Goal: Task Accomplishment & Management: Manage account settings

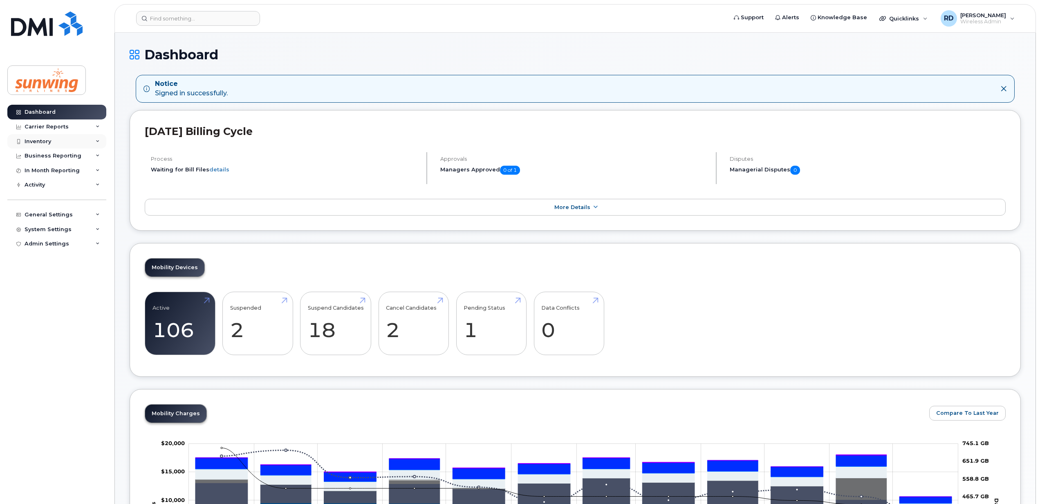
click at [42, 136] on div "Inventory" at bounding box center [56, 141] width 99 height 15
click at [48, 154] on div "Mobility Devices" at bounding box center [51, 155] width 46 height 7
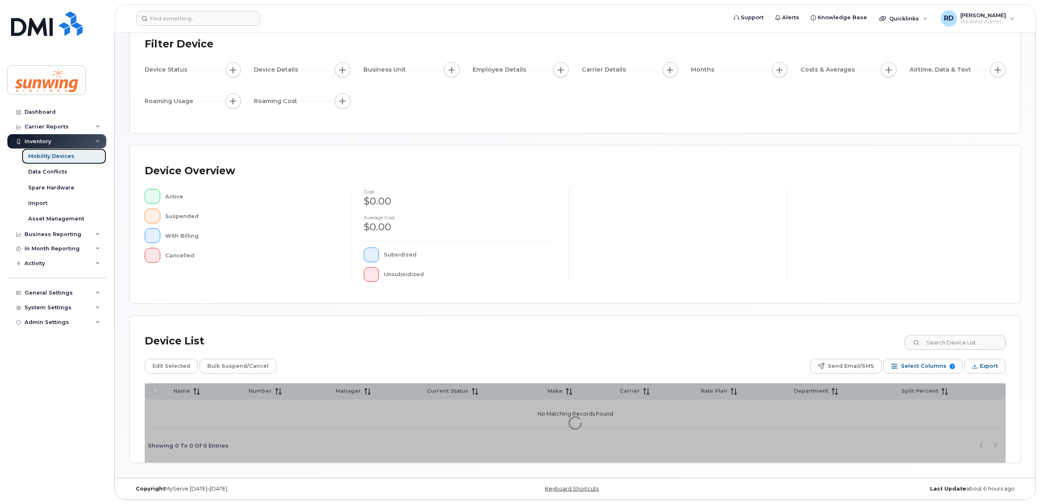
scroll to position [59, 0]
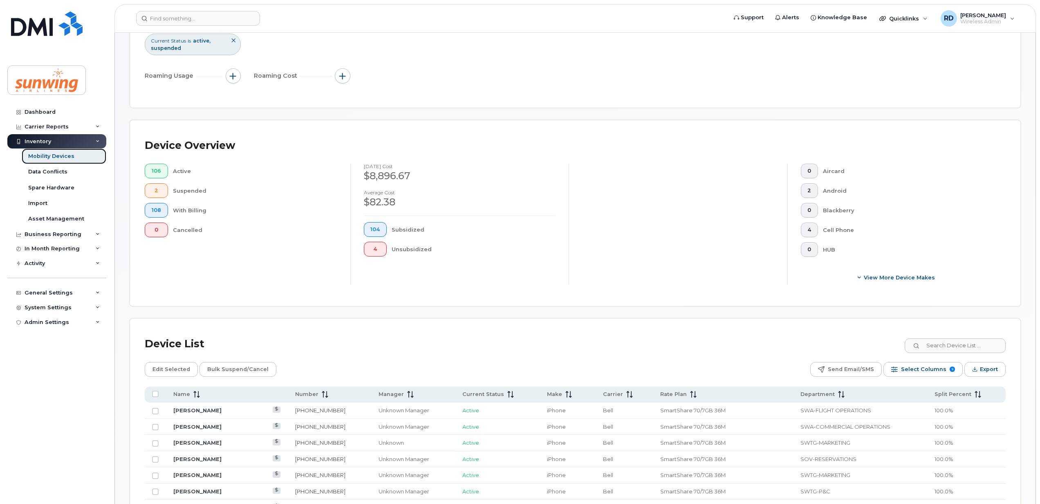
scroll to position [386, 0]
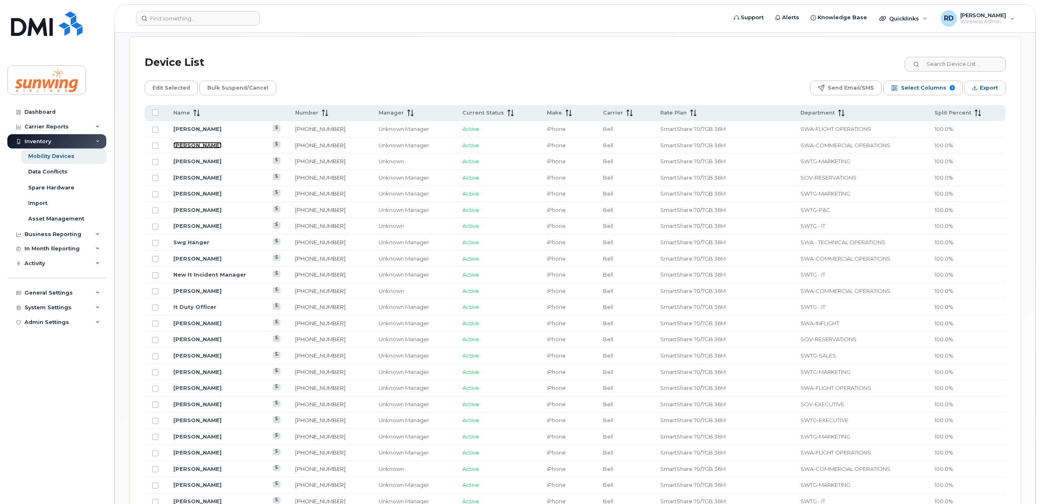
click at [206, 147] on link "Clinton Corriea" at bounding box center [197, 145] width 48 height 7
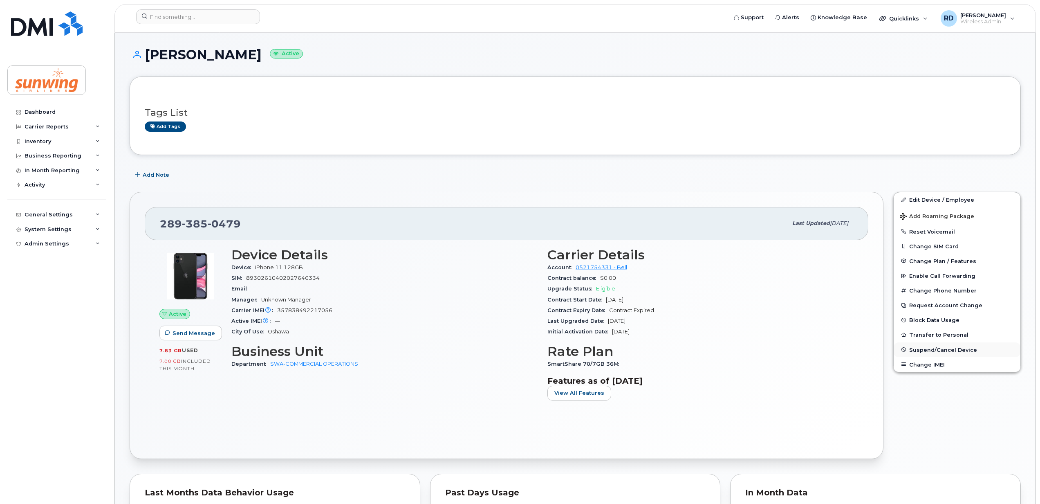
click at [944, 350] on span "Suspend/Cancel Device" at bounding box center [943, 349] width 68 height 6
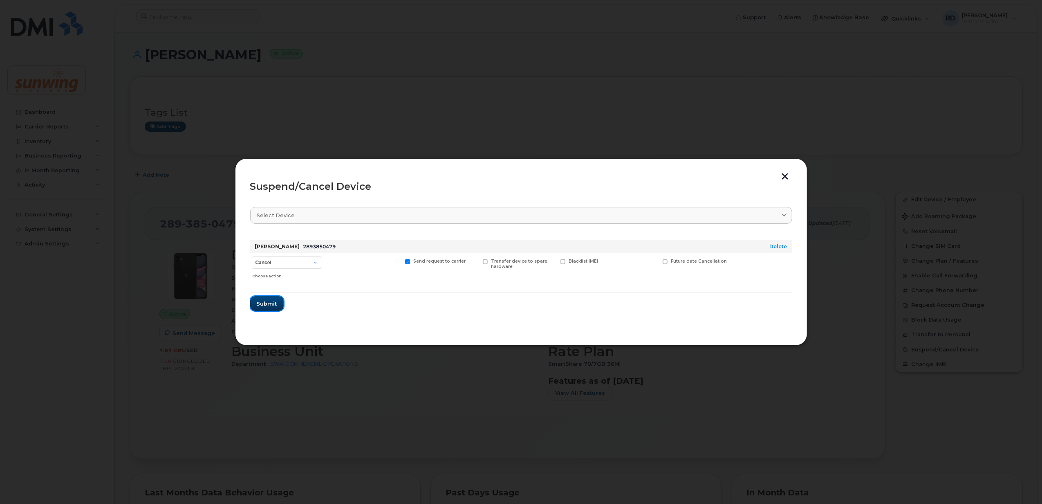
click at [273, 301] on span "Submit" at bounding box center [267, 304] width 20 height 8
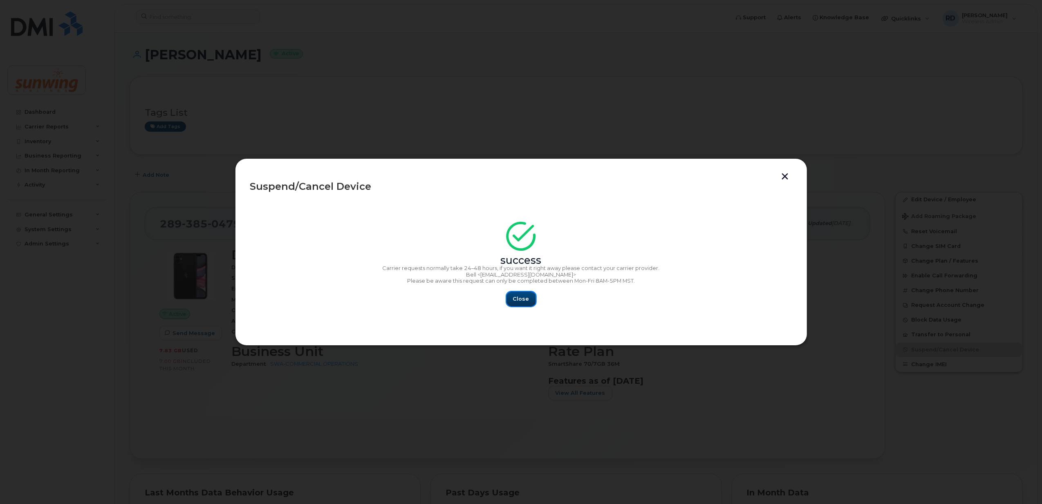
click at [520, 300] on span "Close" at bounding box center [521, 299] width 16 height 8
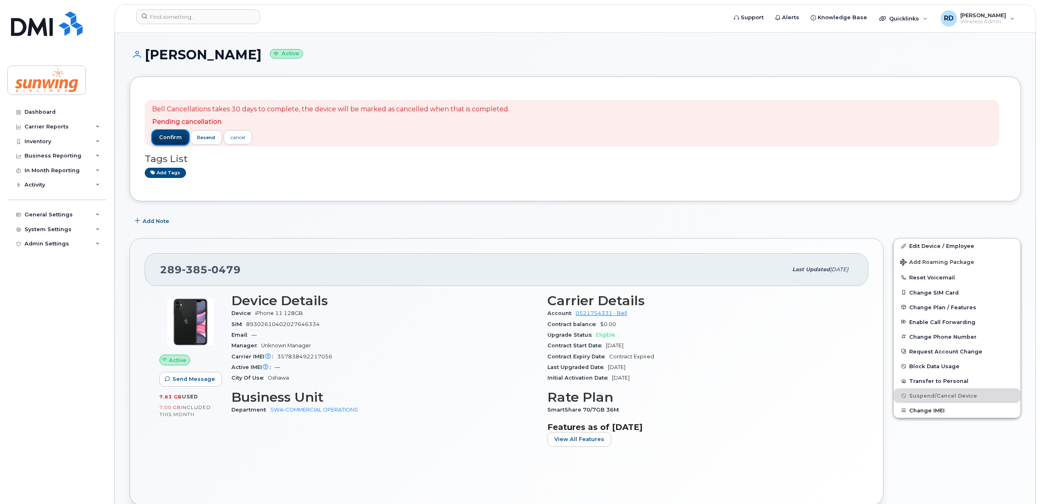
click at [175, 139] on span "confirm" at bounding box center [170, 137] width 23 height 7
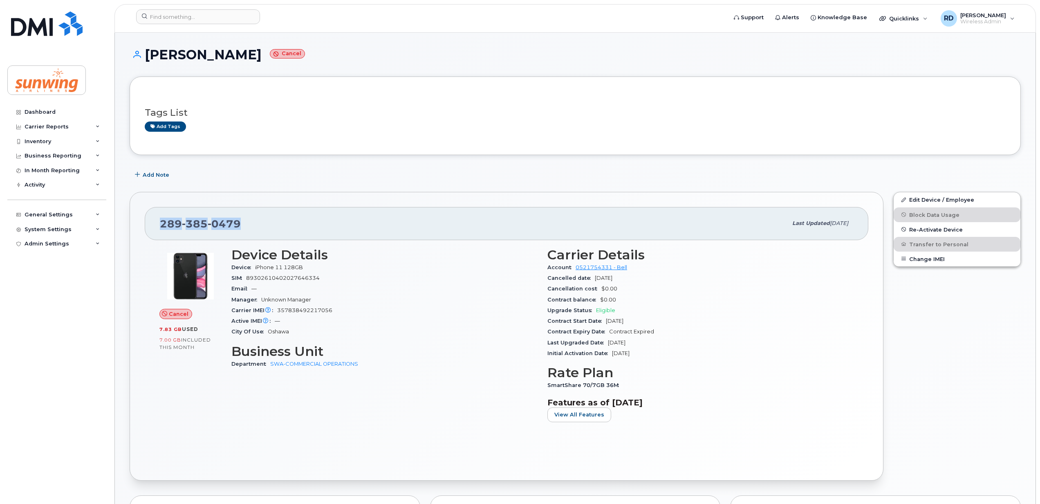
drag, startPoint x: 248, startPoint y: 221, endPoint x: 155, endPoint y: 229, distance: 93.5
click at [155, 229] on div "289 385 0479 Last updated Aug 12, 2025" at bounding box center [506, 223] width 723 height 33
drag, startPoint x: 155, startPoint y: 229, endPoint x: 161, endPoint y: 224, distance: 7.2
copy span "289 385 0479"
click at [40, 112] on div "Dashboard" at bounding box center [40, 112] width 31 height 7
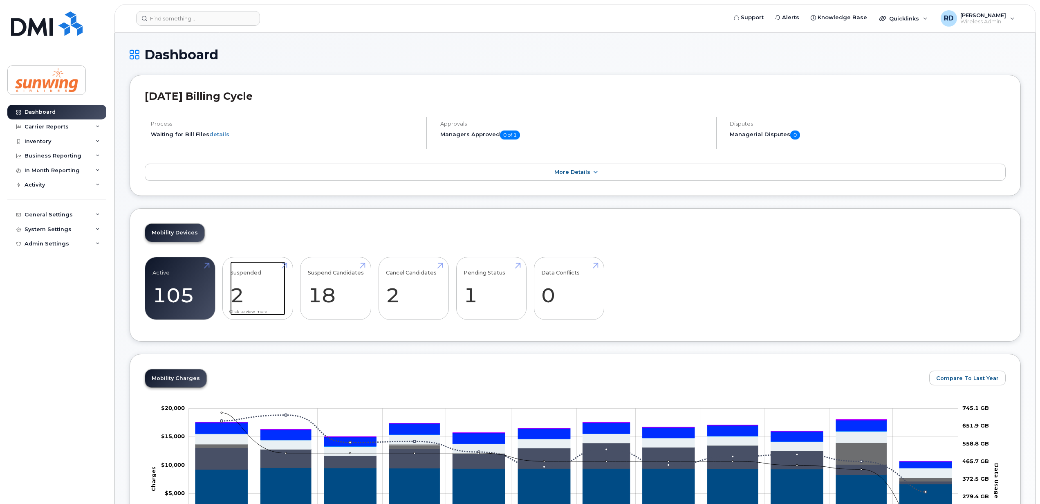
click at [257, 290] on link "Suspended 2" at bounding box center [257, 288] width 55 height 54
click at [349, 292] on link "Suspend Candidates 18" at bounding box center [336, 288] width 56 height 54
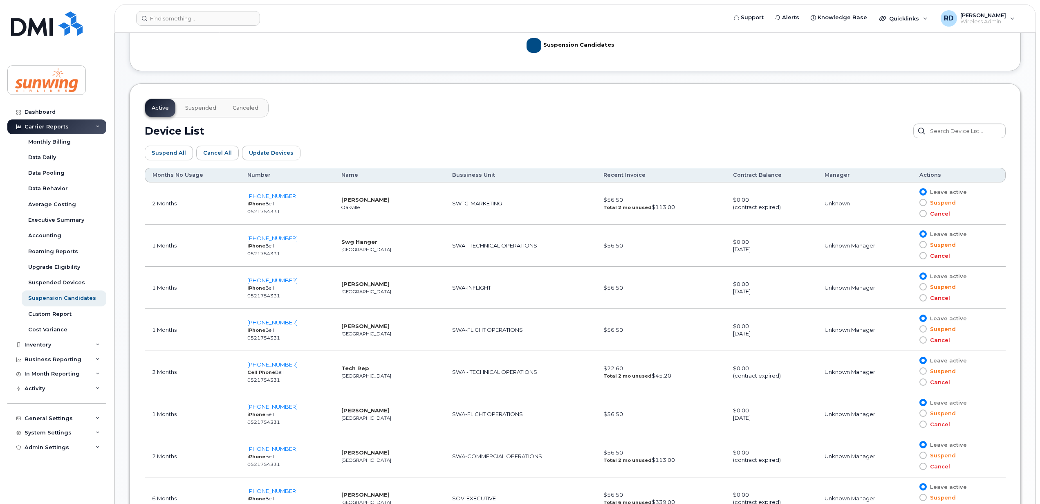
scroll to position [381, 0]
